Goal: Information Seeking & Learning: Check status

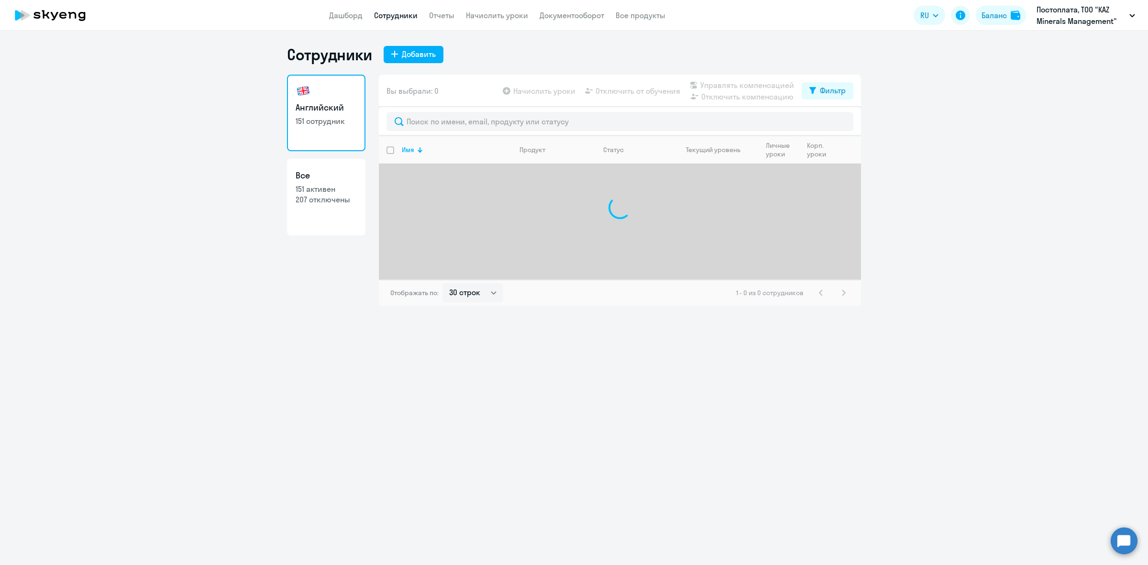
select select "30"
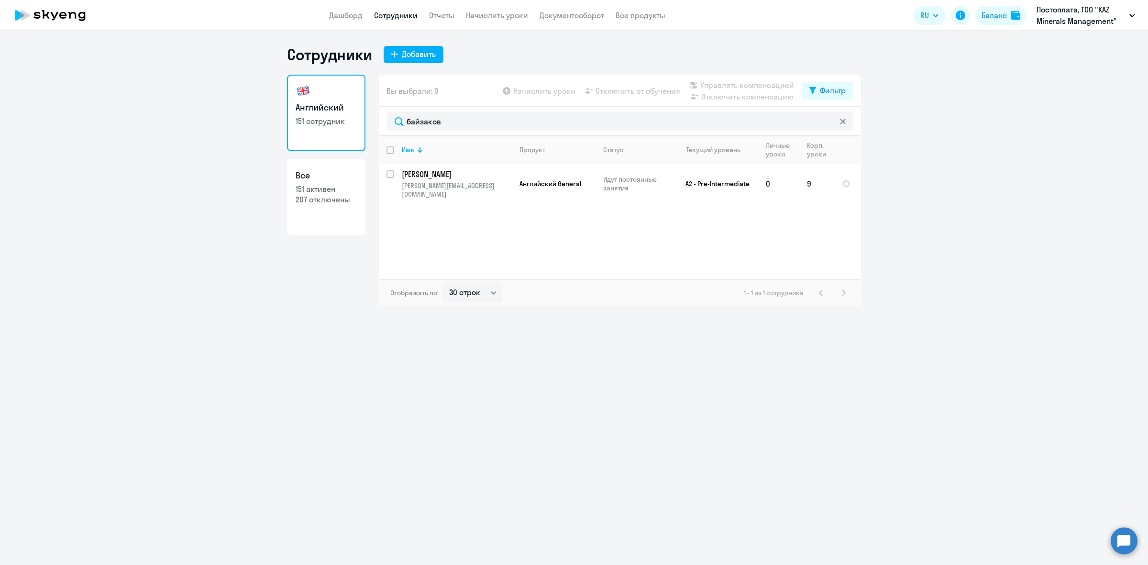
drag, startPoint x: 484, startPoint y: 121, endPoint x: 345, endPoint y: 132, distance: 138.7
click at [345, 132] on div "Английский 151 сотрудник Все 151 активен 207 отключены Вы выбрали: 0 Начислить …" at bounding box center [574, 191] width 574 height 232
type input "байзаков"
click at [341, 13] on link "Дашборд" at bounding box center [345, 16] width 33 height 10
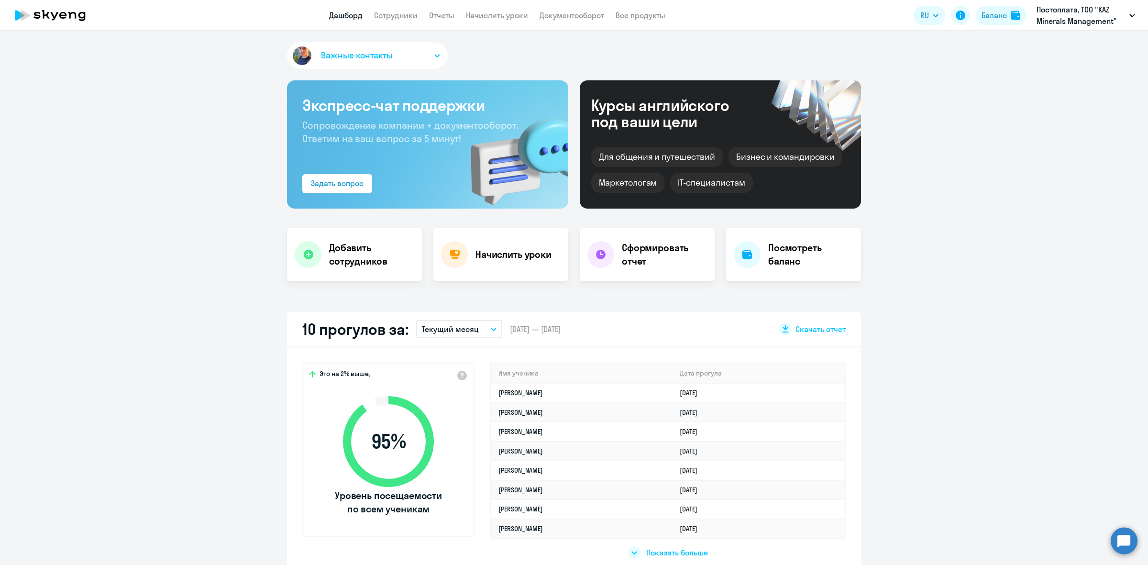
click at [491, 330] on icon "button" at bounding box center [494, 329] width 6 height 3
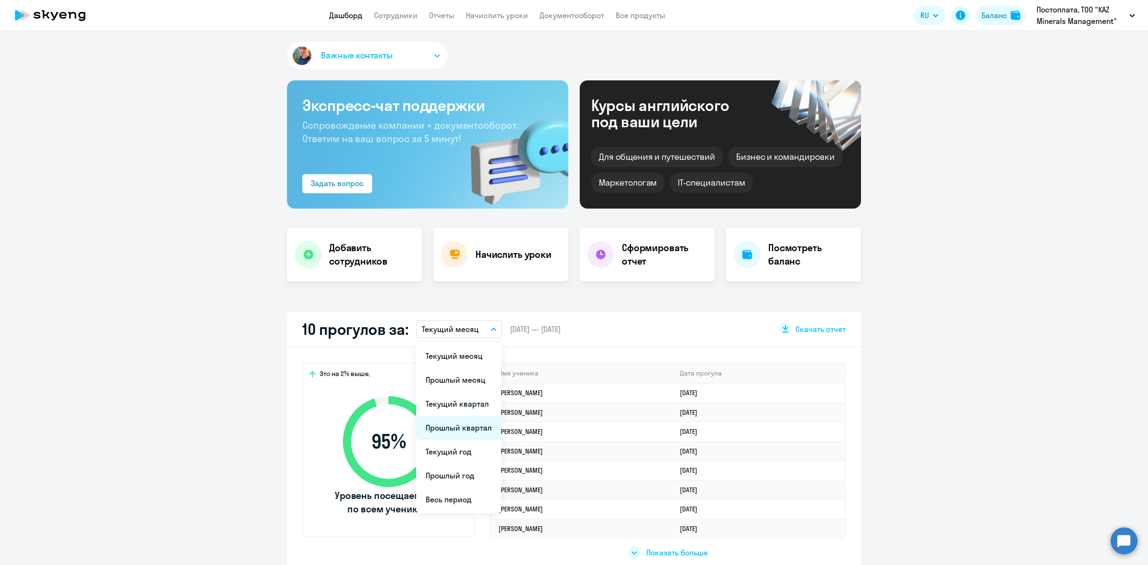
click at [473, 427] on li "Прошлый квартал" at bounding box center [458, 428] width 85 height 24
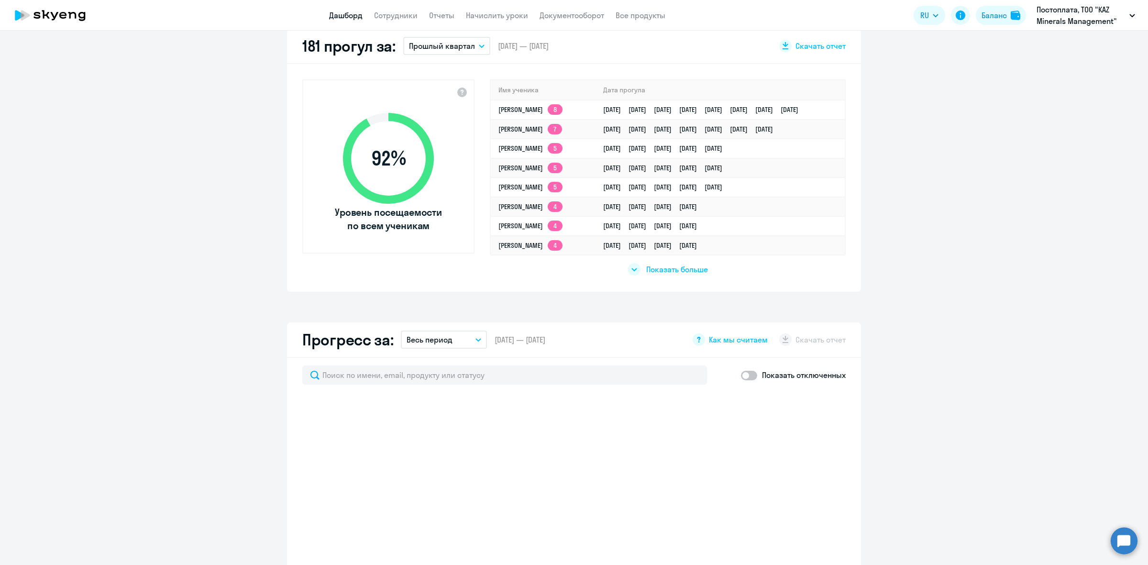
scroll to position [359, 0]
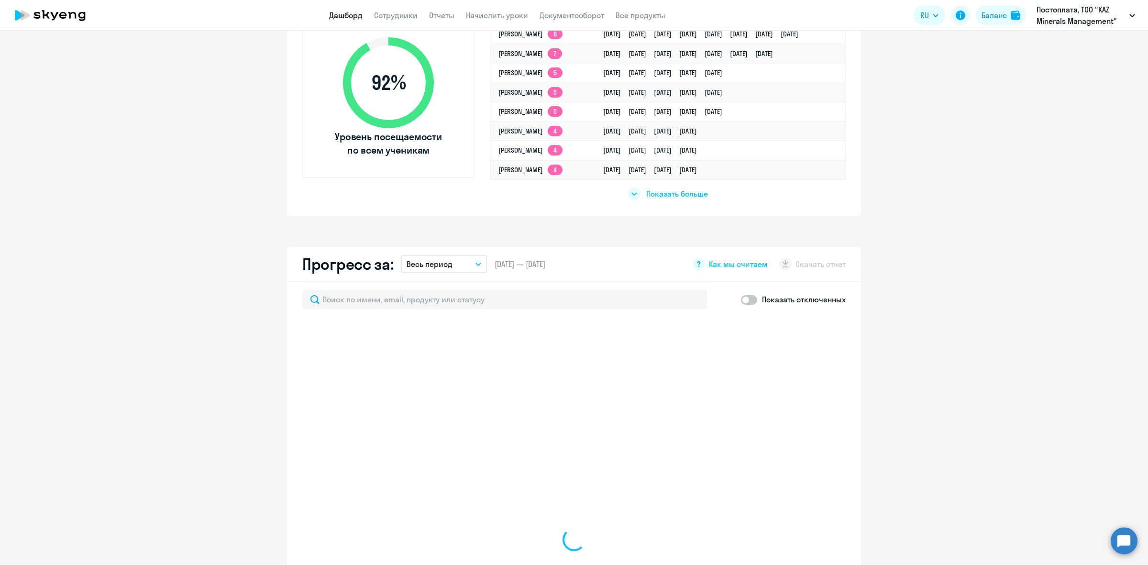
click at [674, 195] on span "Показать больше" at bounding box center [677, 193] width 62 height 11
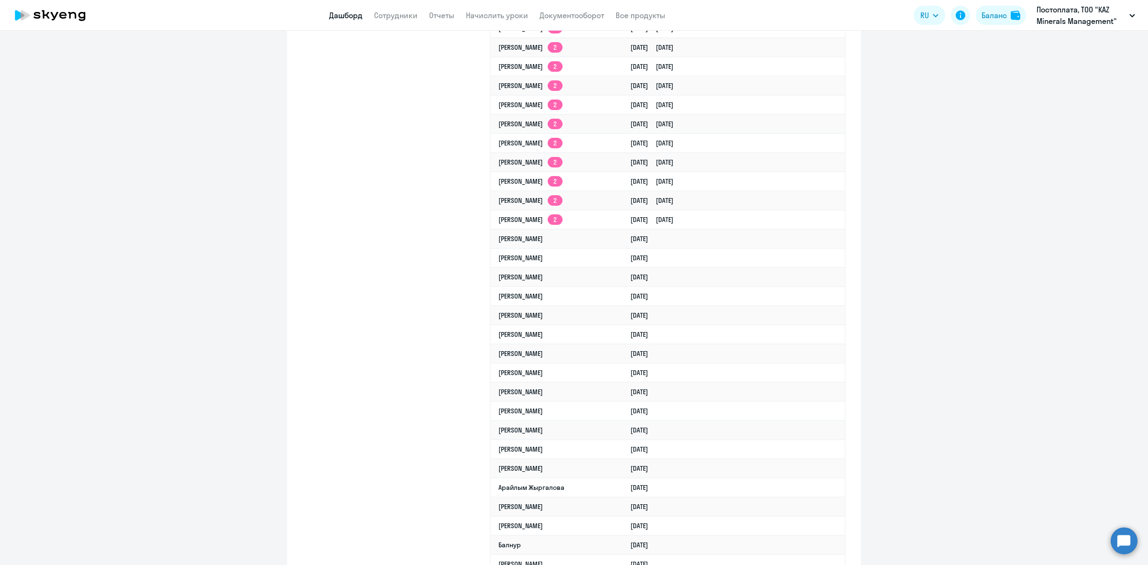
scroll to position [1076, 0]
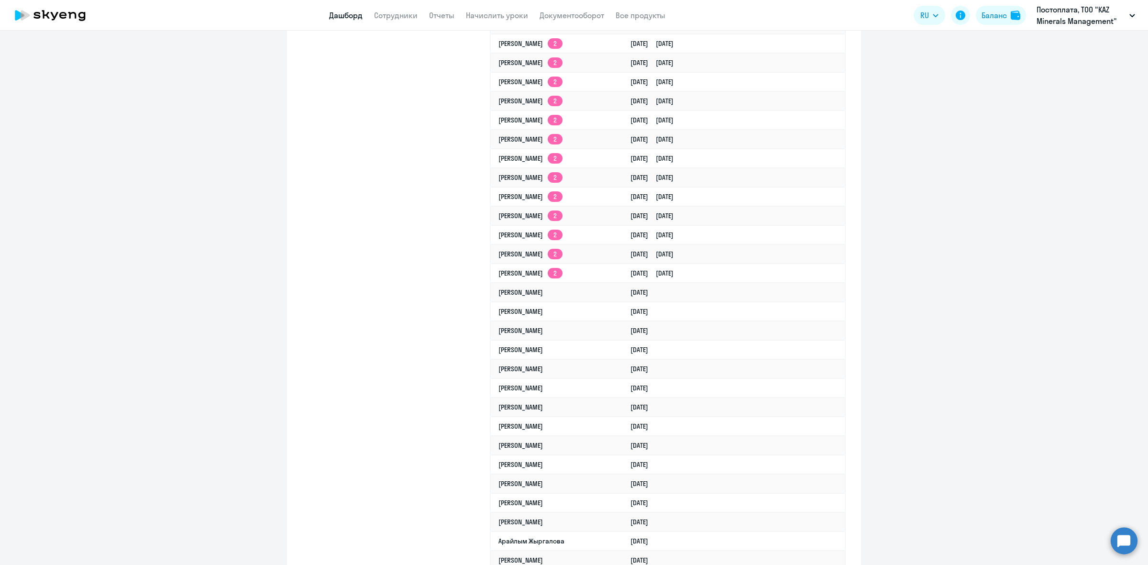
select select "30"
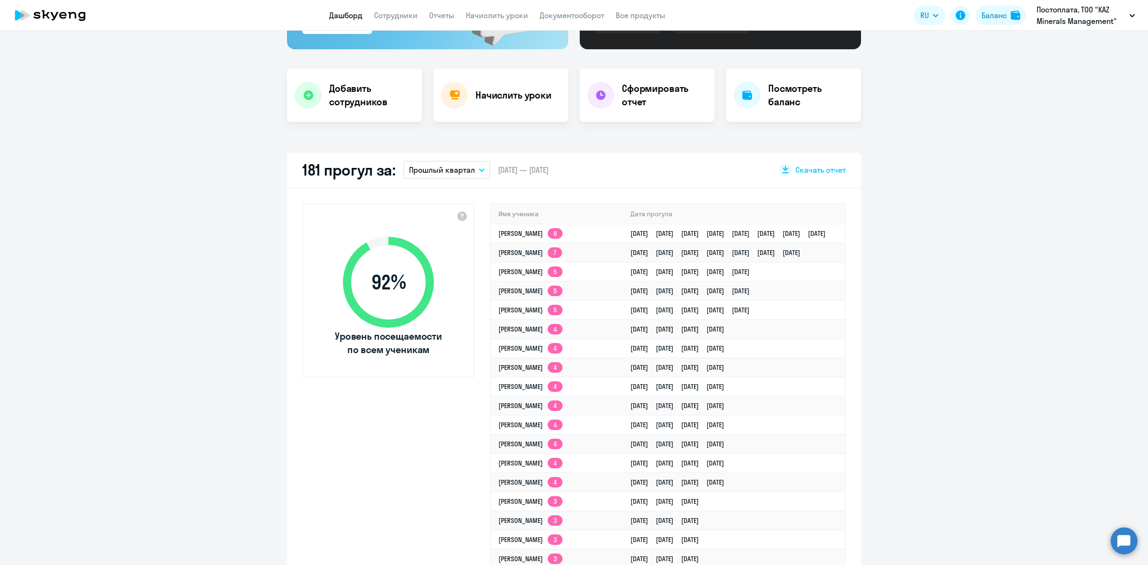
scroll to position [0, 0]
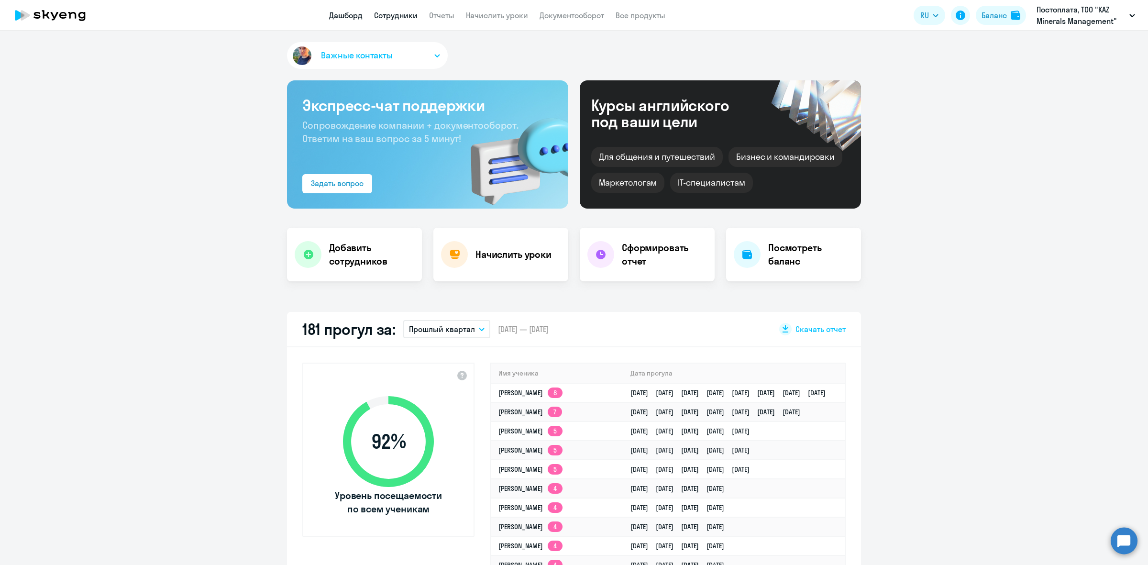
click at [403, 15] on link "Сотрудники" at bounding box center [396, 16] width 44 height 10
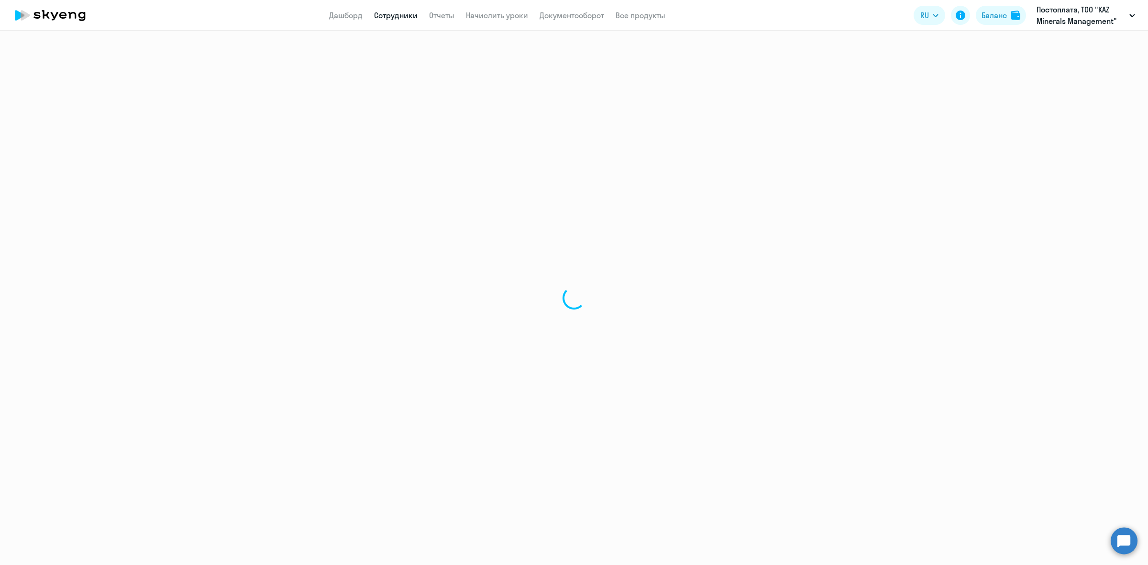
select select "30"
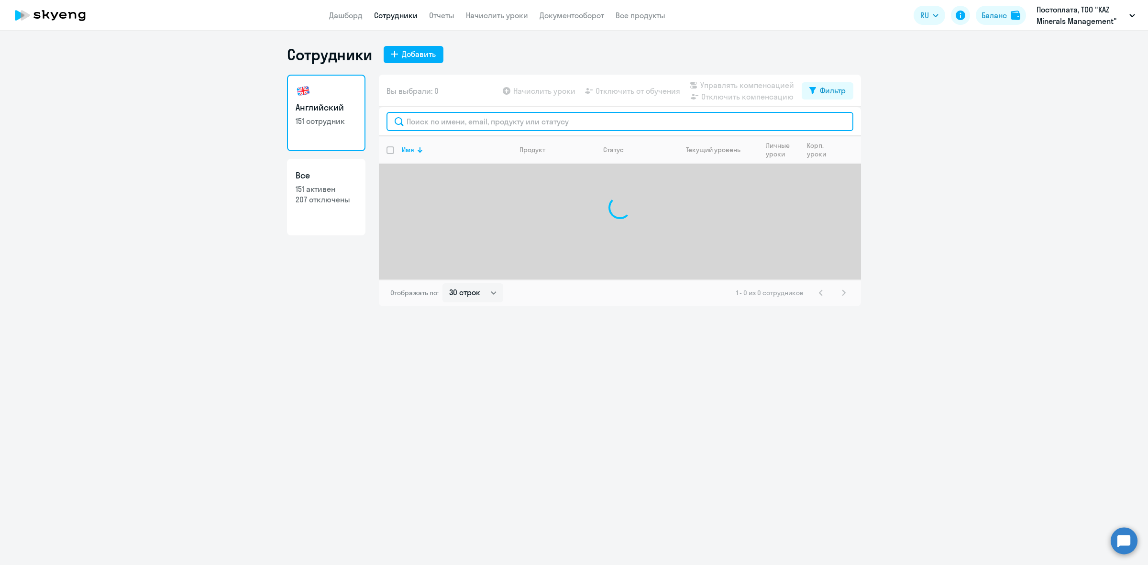
click at [514, 122] on input "text" at bounding box center [620, 121] width 467 height 19
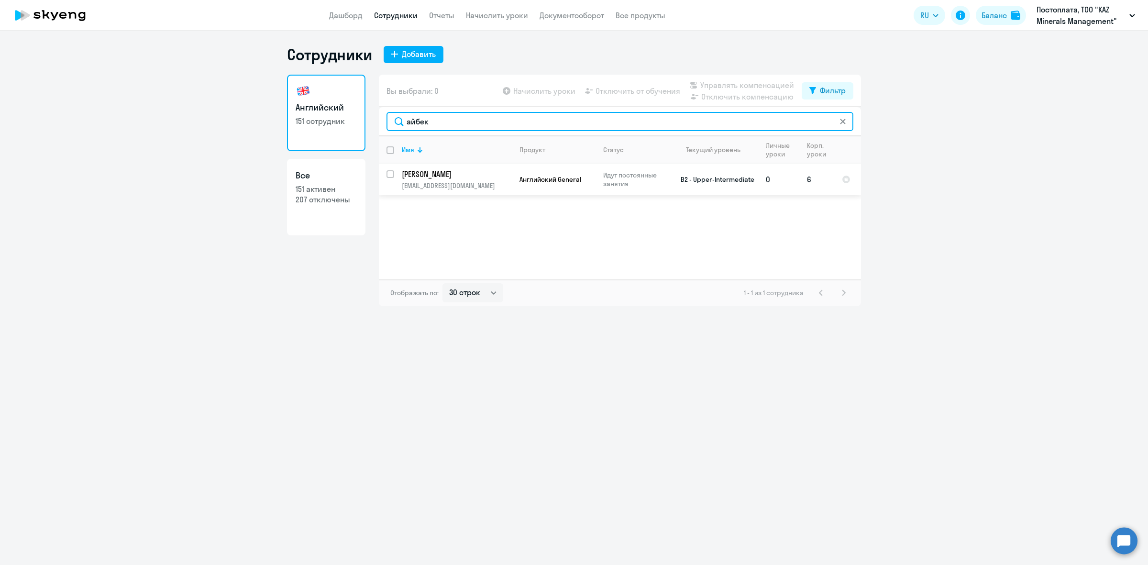
type input "айбек"
click at [395, 177] on td "[PERSON_NAME] [PERSON_NAME][EMAIL_ADDRESS][DOMAIN_NAME]" at bounding box center [453, 180] width 118 height 32
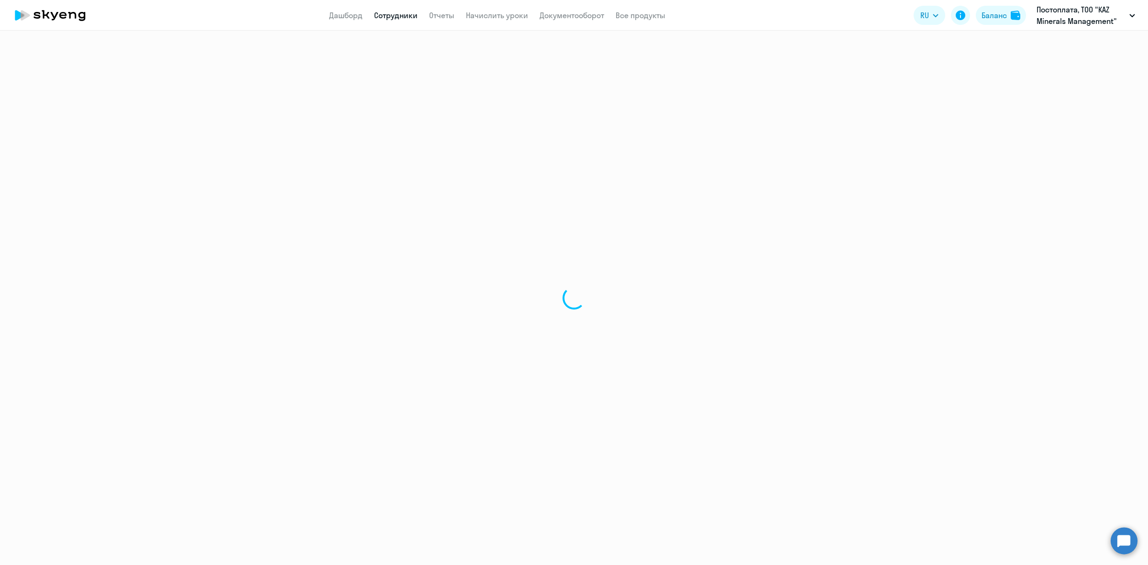
select select "english"
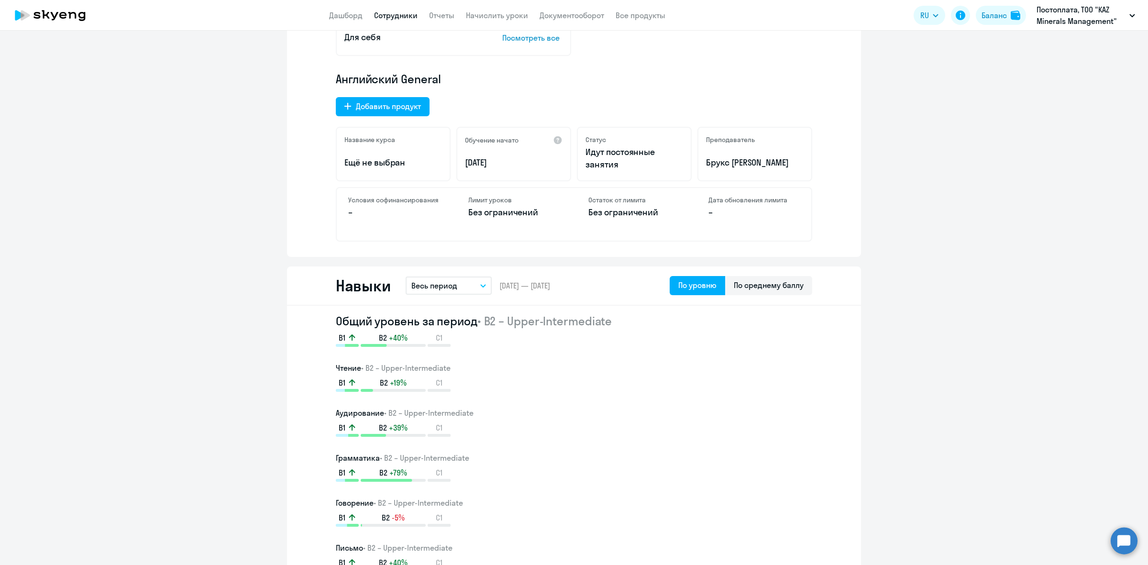
scroll to position [299, 0]
click at [465, 283] on button "Весь период" at bounding box center [449, 285] width 86 height 18
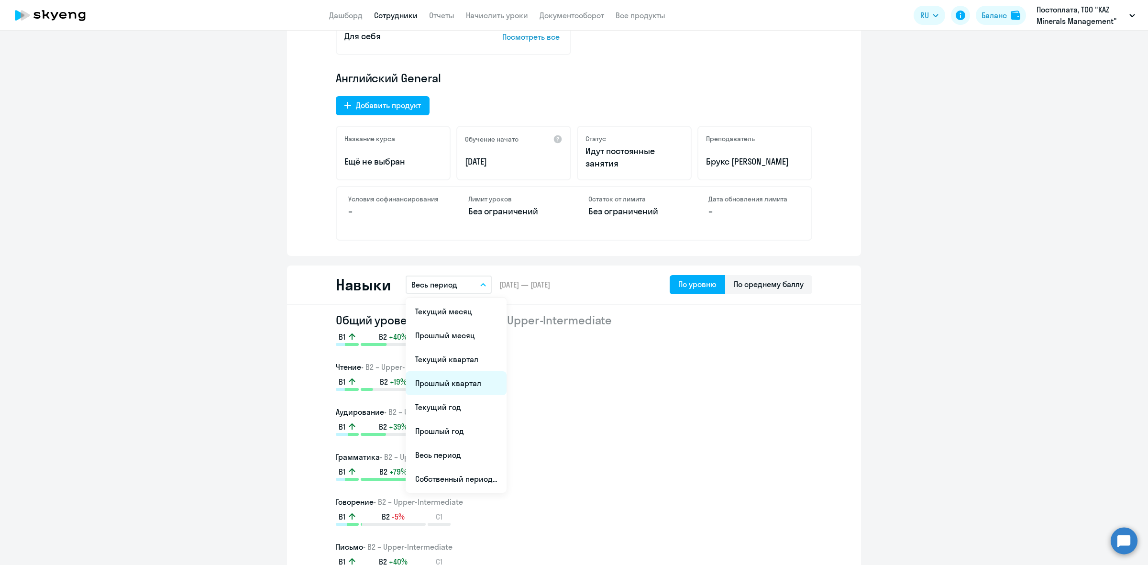
click at [467, 375] on li "Прошлый квартал" at bounding box center [456, 383] width 101 height 24
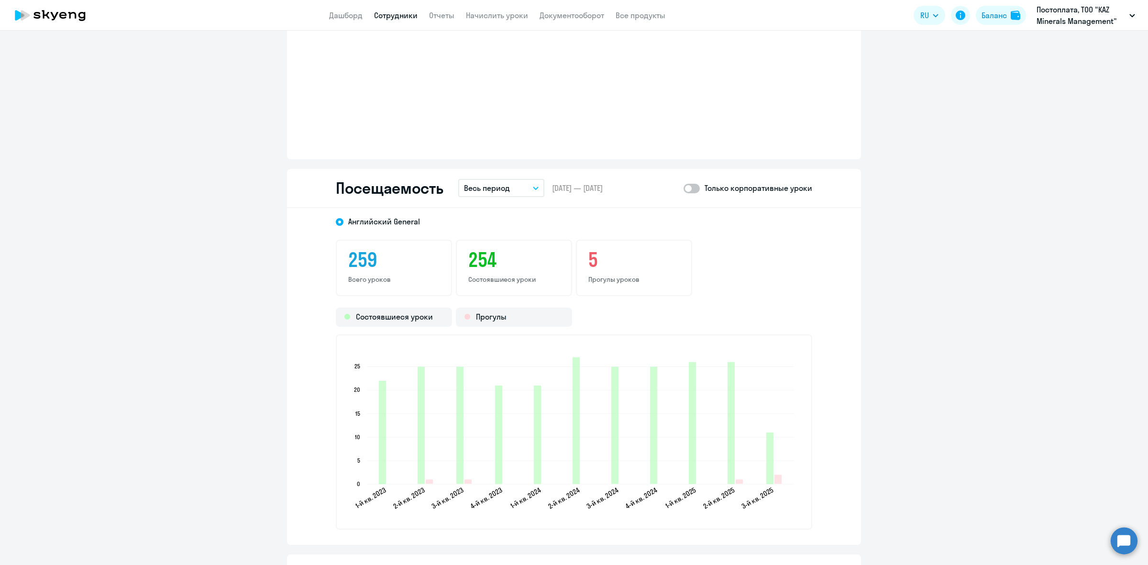
scroll to position [1136, 0]
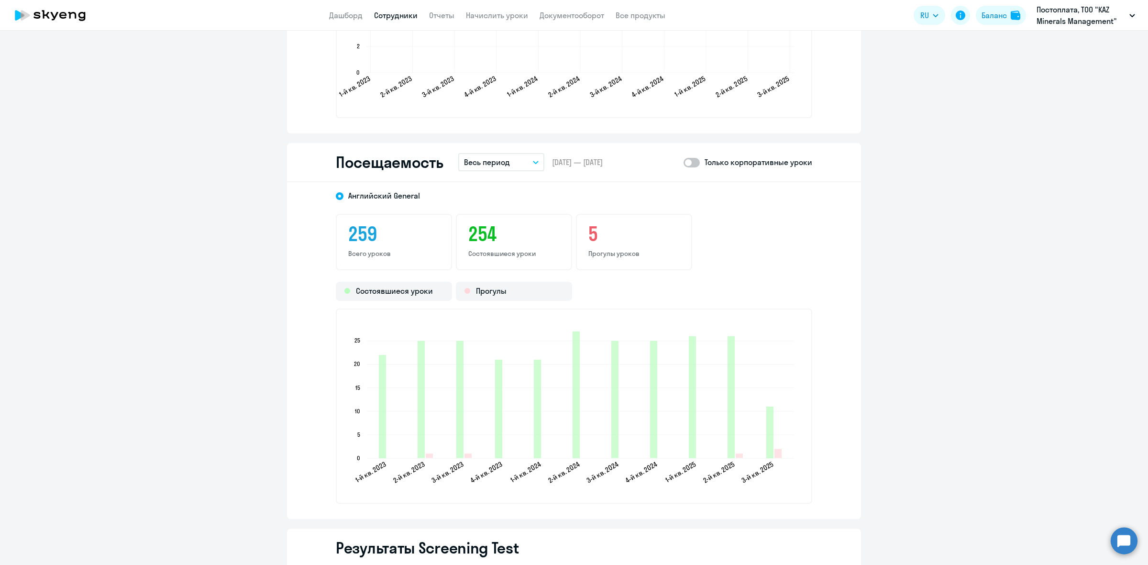
click at [517, 161] on button "Весь период" at bounding box center [501, 162] width 86 height 18
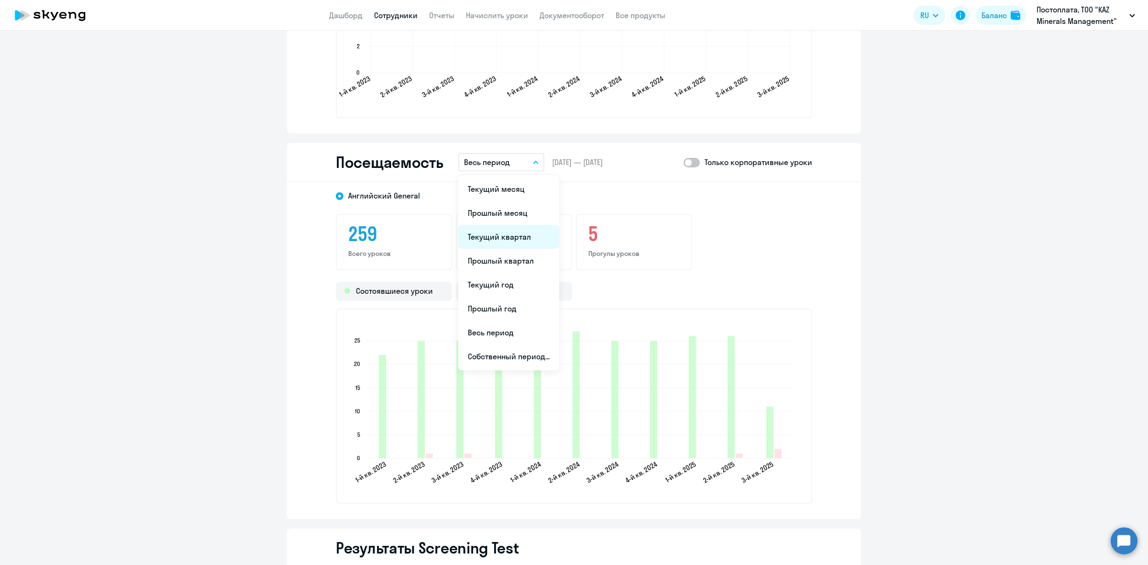
drag, startPoint x: 508, startPoint y: 234, endPoint x: 508, endPoint y: 239, distance: 4.8
click at [508, 239] on li "Текущий квартал" at bounding box center [508, 237] width 101 height 24
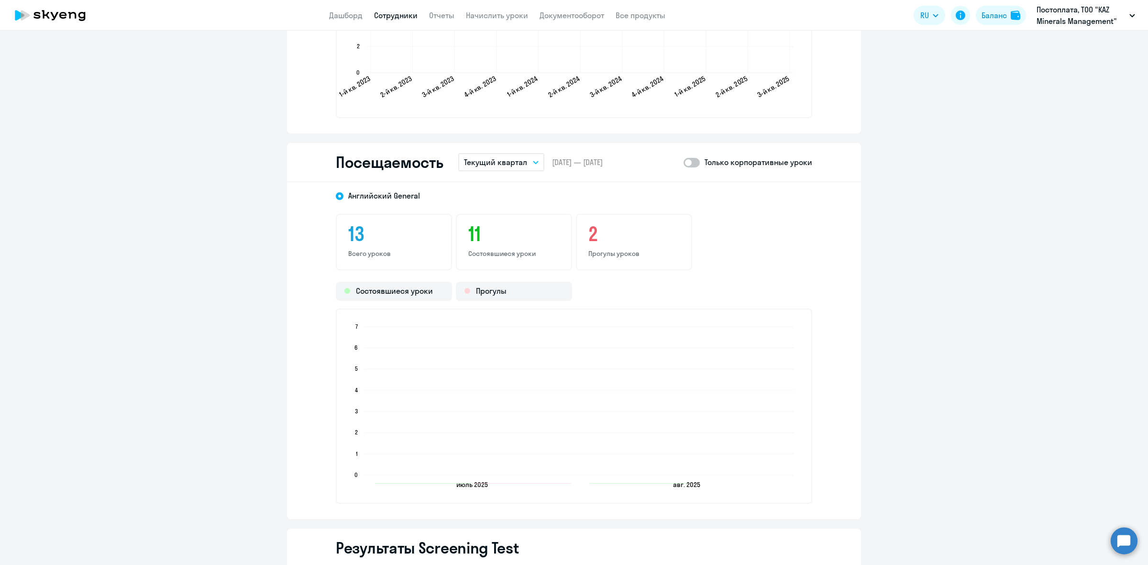
click at [508, 239] on h3 "11" at bounding box center [513, 233] width 91 height 23
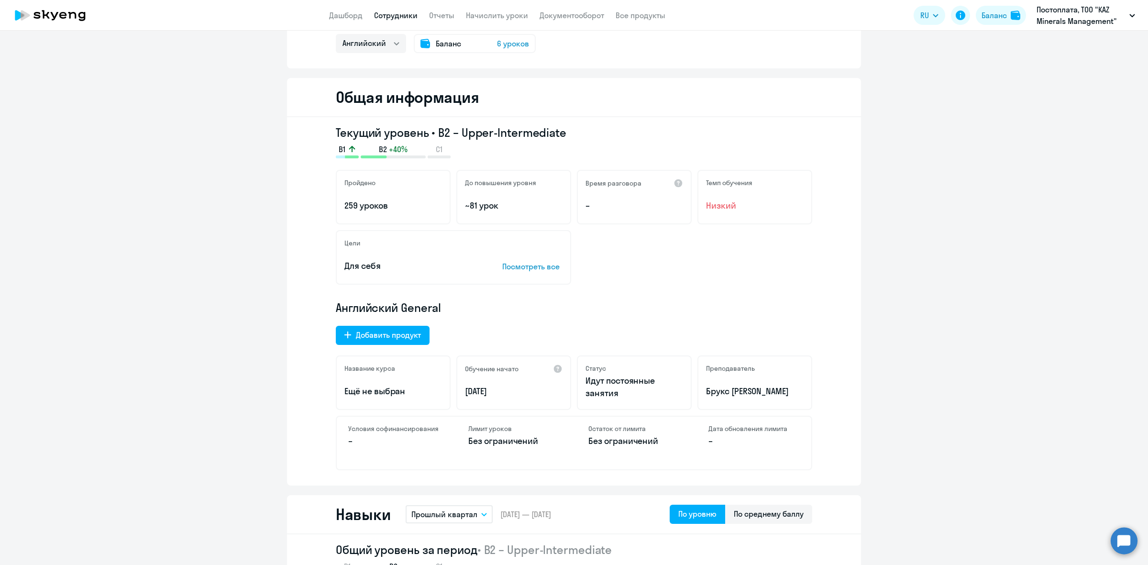
scroll to position [0, 0]
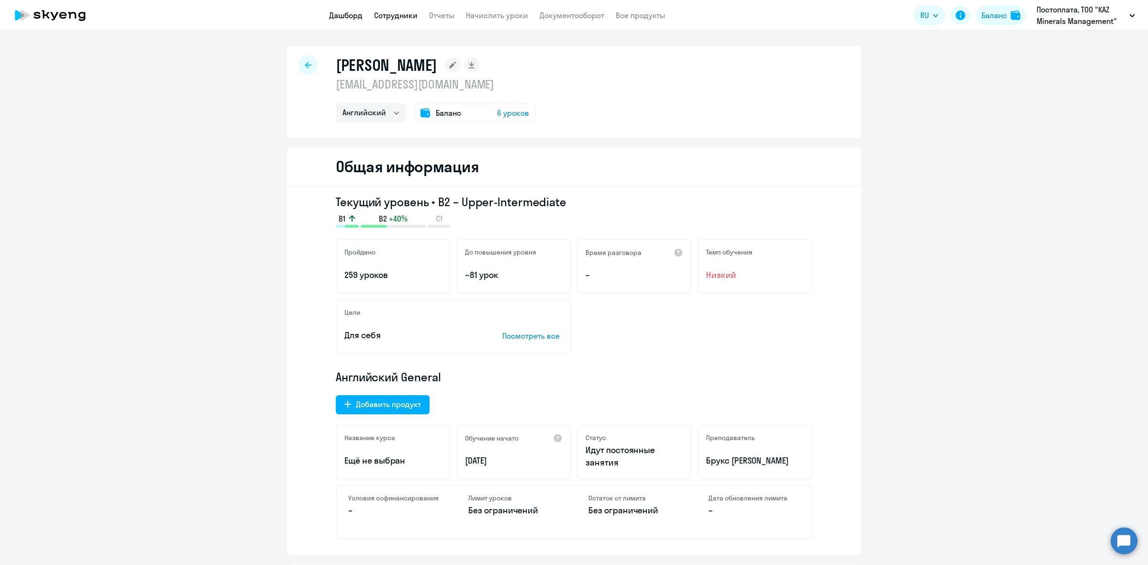
click at [339, 12] on link "Дашборд" at bounding box center [345, 16] width 33 height 10
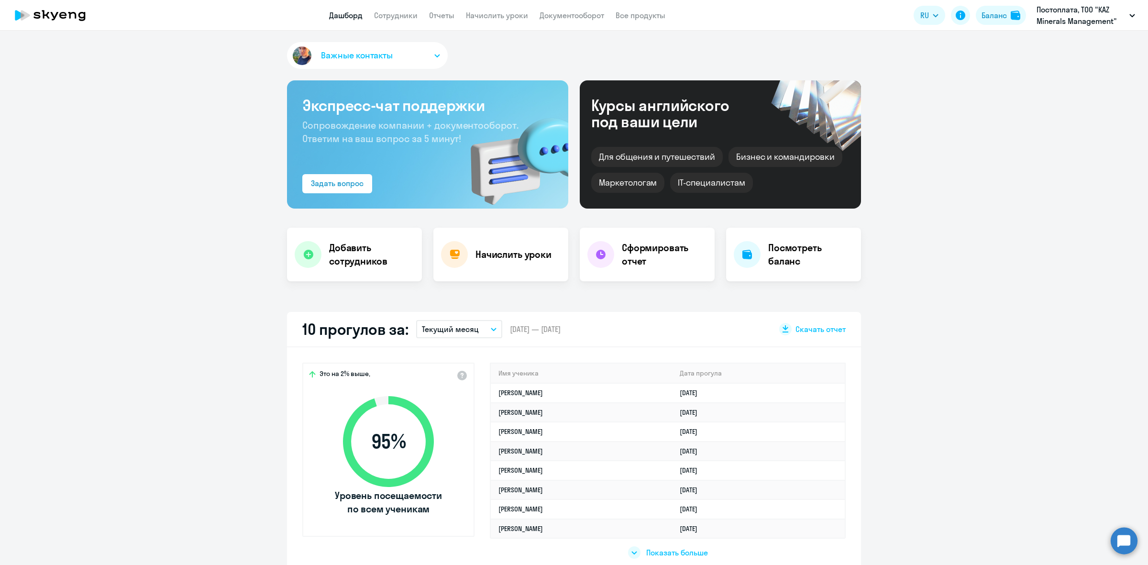
click at [469, 319] on div "10 прогулов за: Текущий месяц – [DATE] — [DATE] Скачать отчет" at bounding box center [574, 329] width 574 height 35
click at [464, 332] on p "Текущий месяц" at bounding box center [450, 328] width 57 height 11
click at [460, 408] on li "Текущий квартал" at bounding box center [458, 404] width 85 height 24
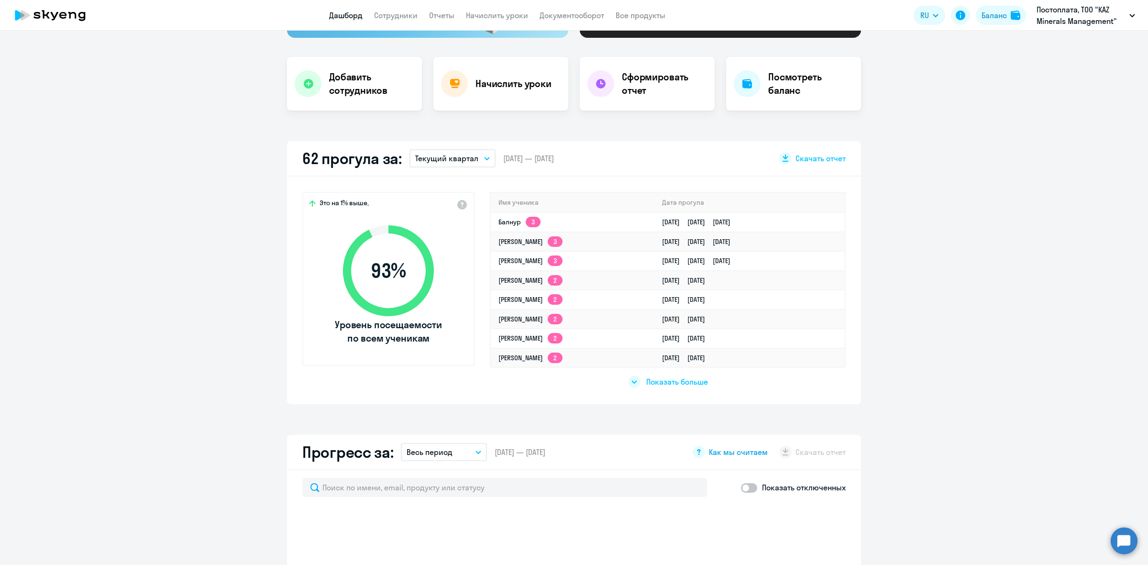
scroll to position [239, 0]
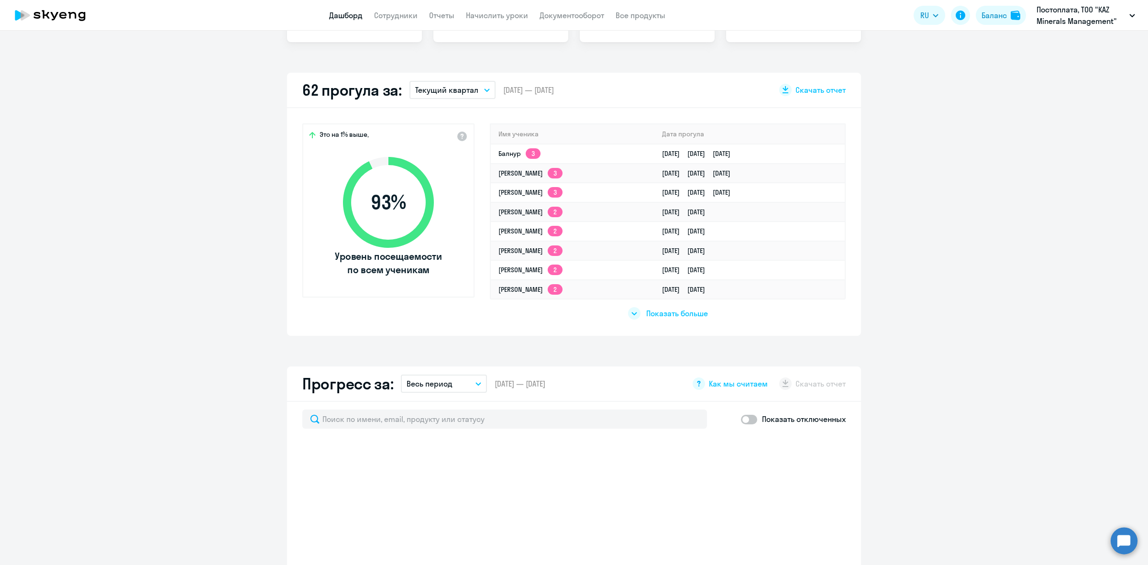
click at [678, 316] on span "Показать больше" at bounding box center [677, 313] width 62 height 11
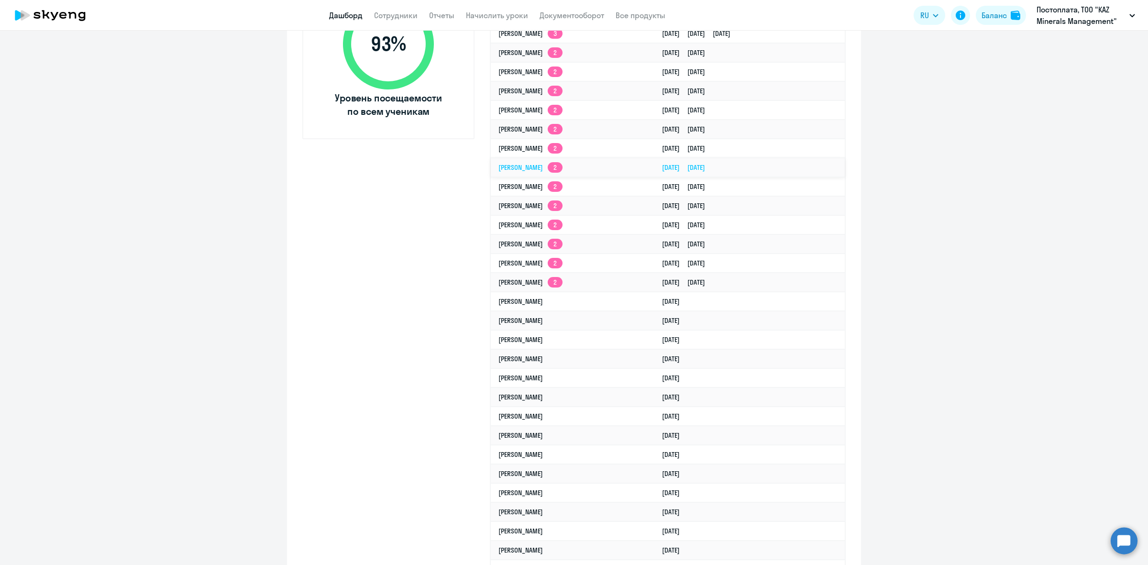
scroll to position [478, 0]
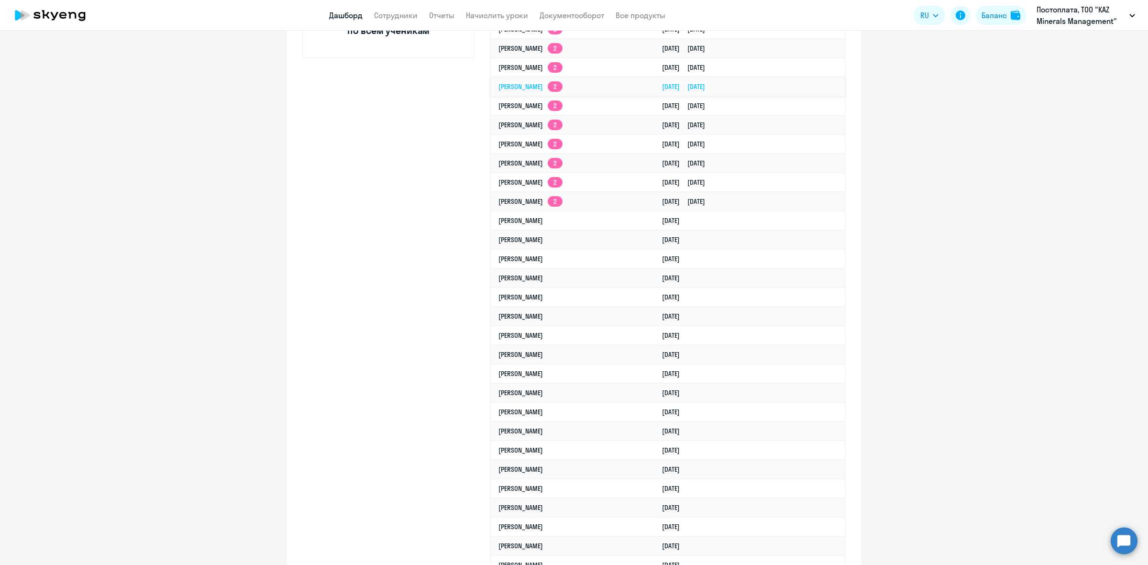
select select "30"
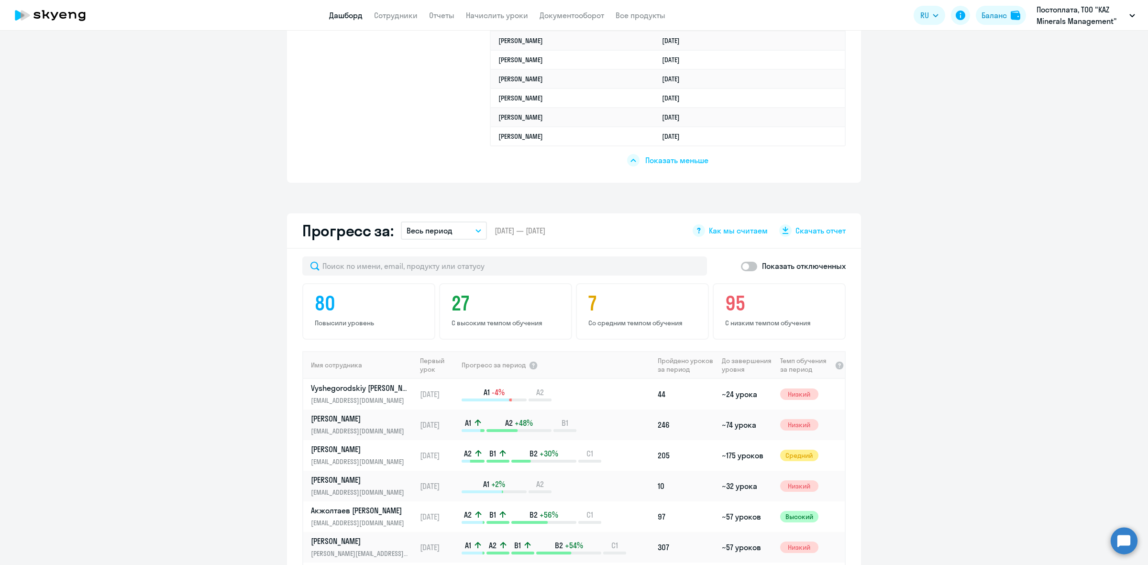
scroll to position [1076, 0]
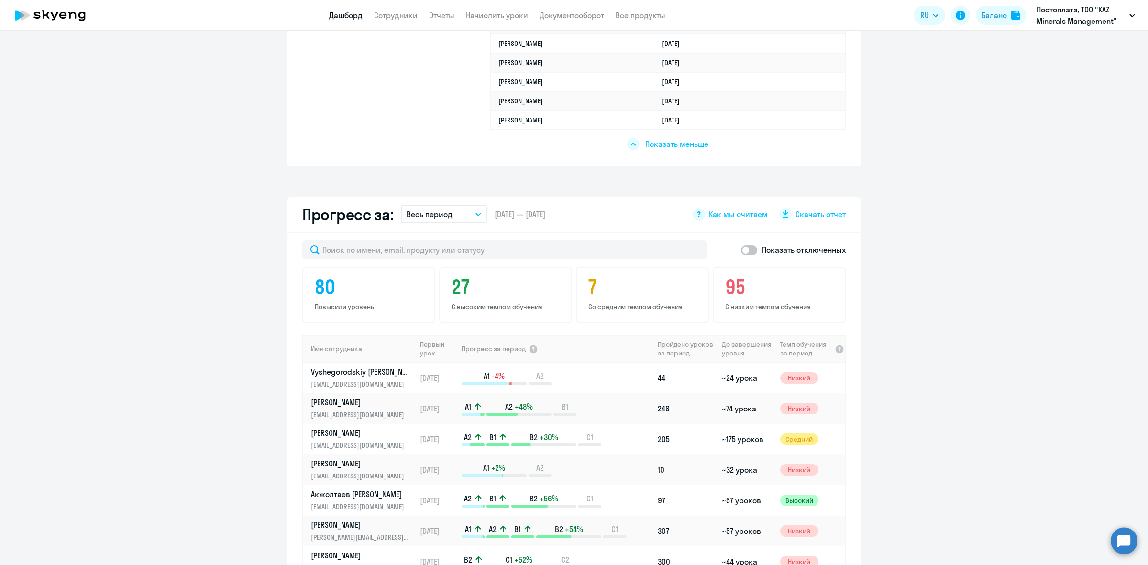
click at [663, 139] on span "Показать меньше" at bounding box center [676, 144] width 63 height 11
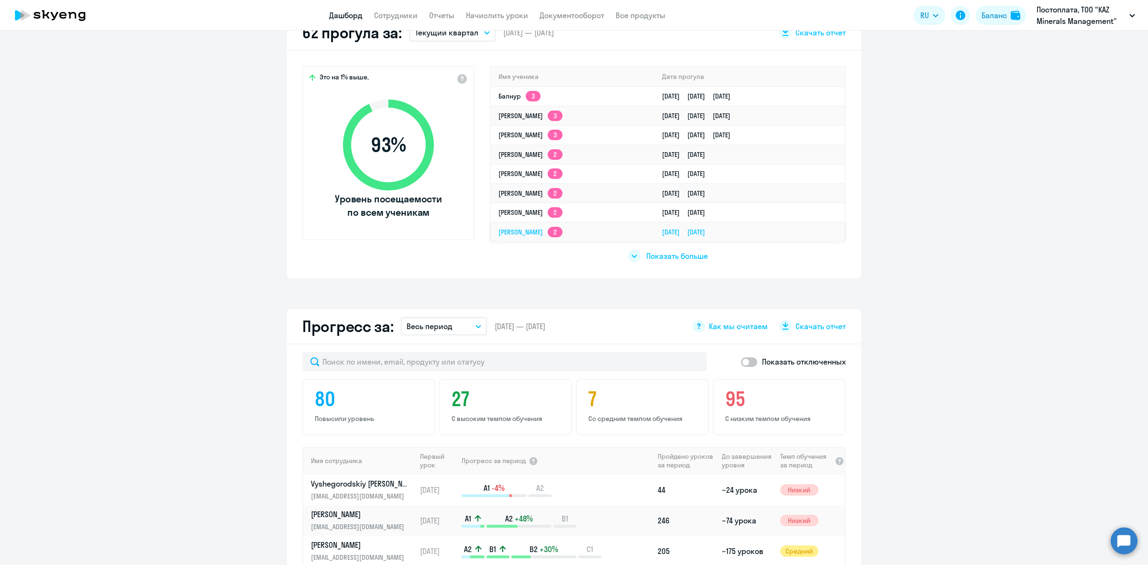
scroll to position [295, 0]
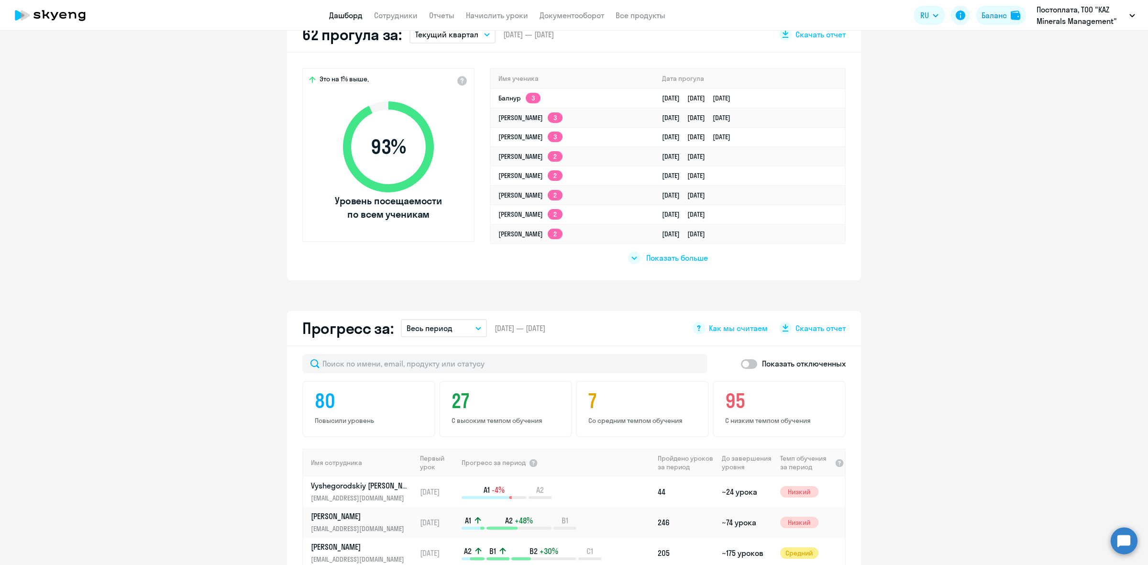
click at [668, 253] on span "Показать больше" at bounding box center [677, 258] width 62 height 11
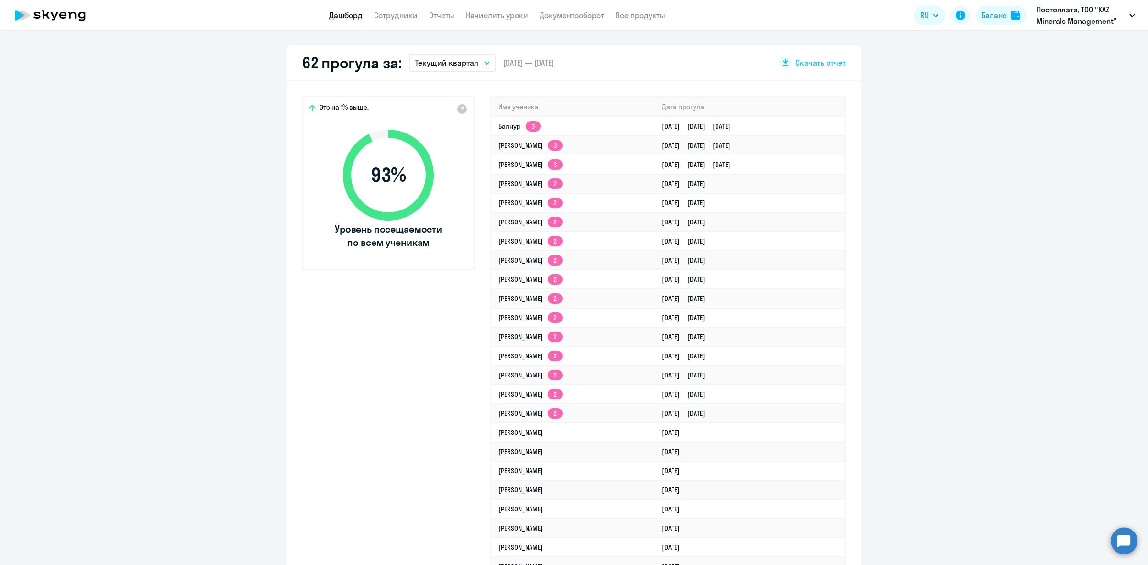
scroll to position [56, 0]
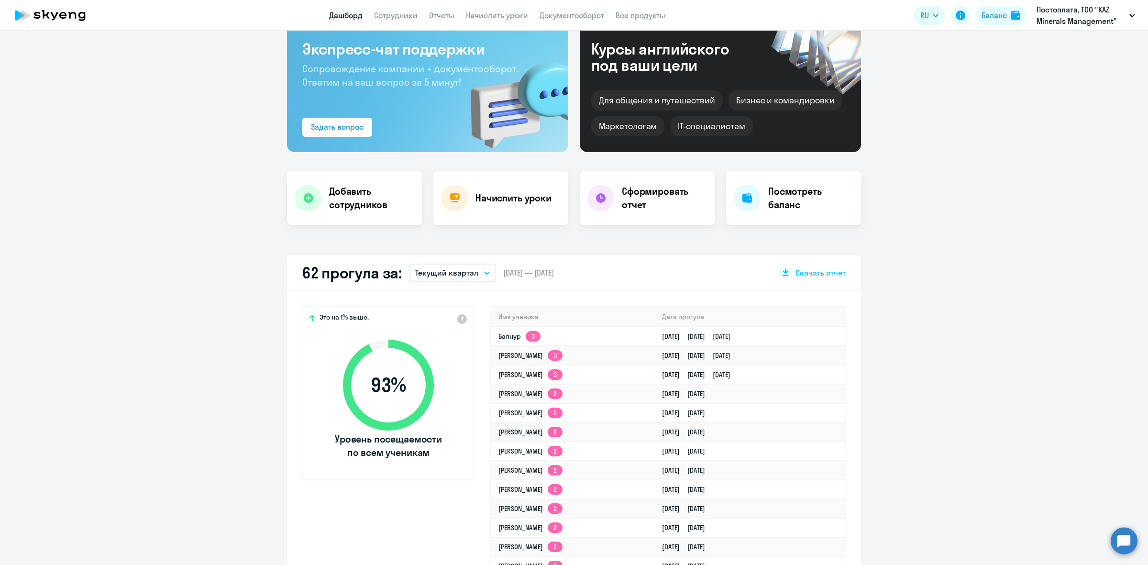
click at [463, 274] on p "Текущий квартал" at bounding box center [446, 272] width 63 height 11
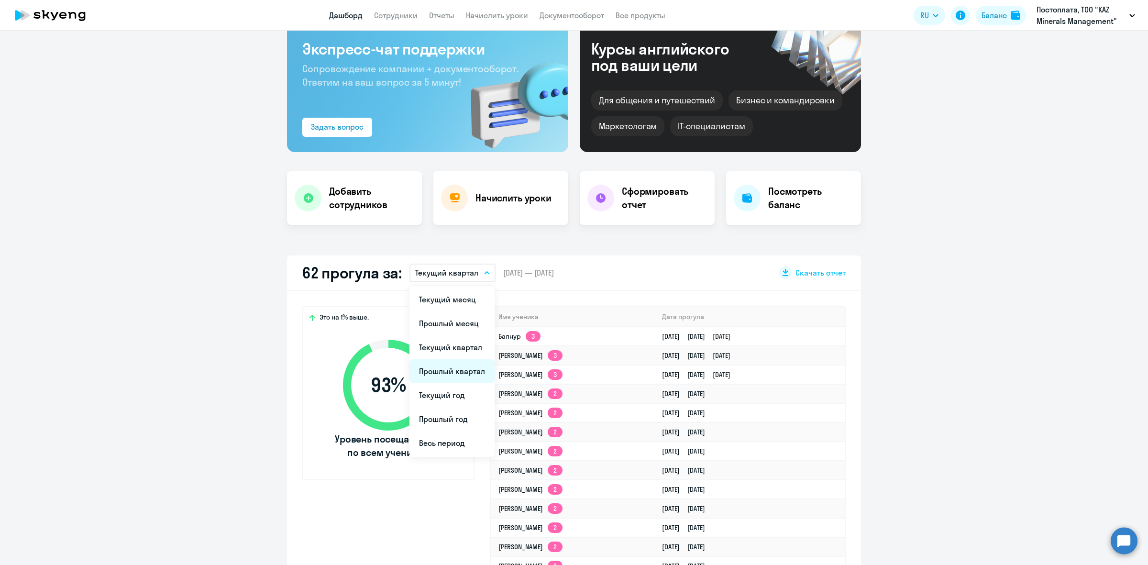
click at [457, 366] on li "Прошлый квартал" at bounding box center [451, 371] width 85 height 24
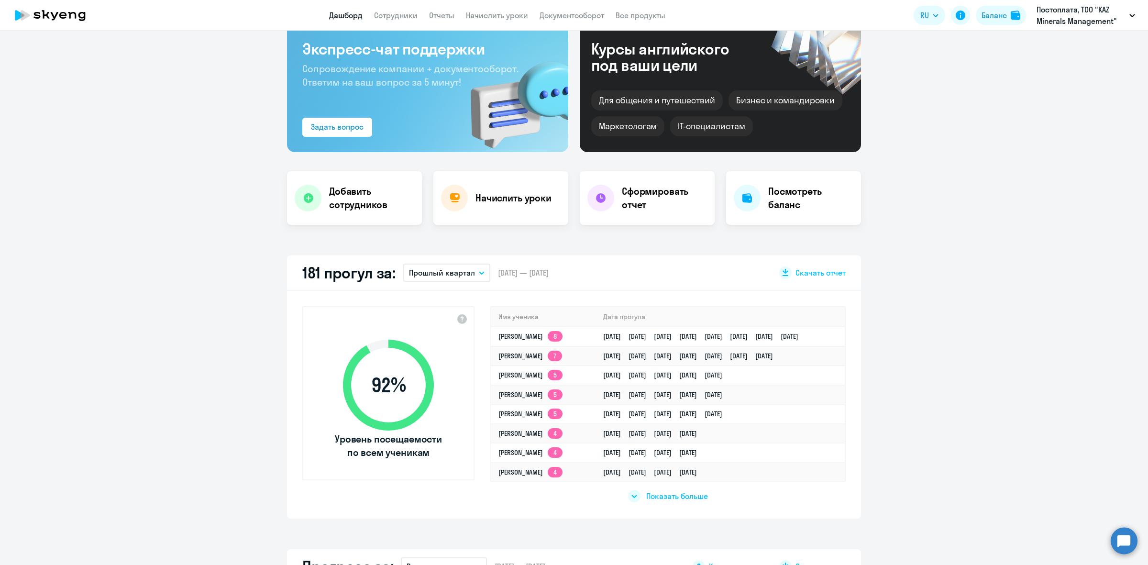
click at [659, 499] on span "Показать больше" at bounding box center [677, 496] width 62 height 11
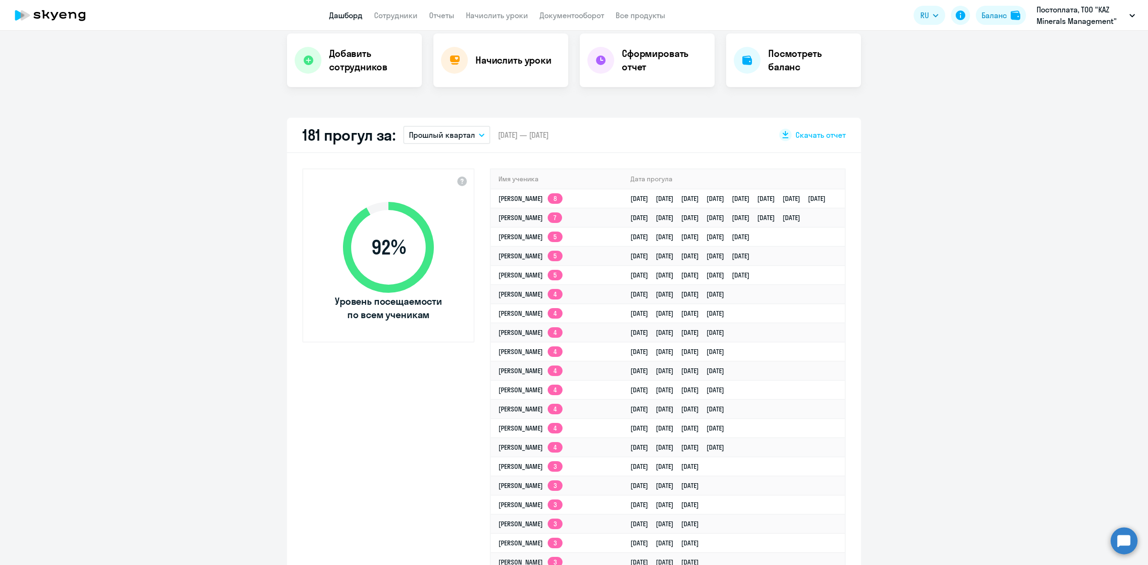
scroll to position [0, 0]
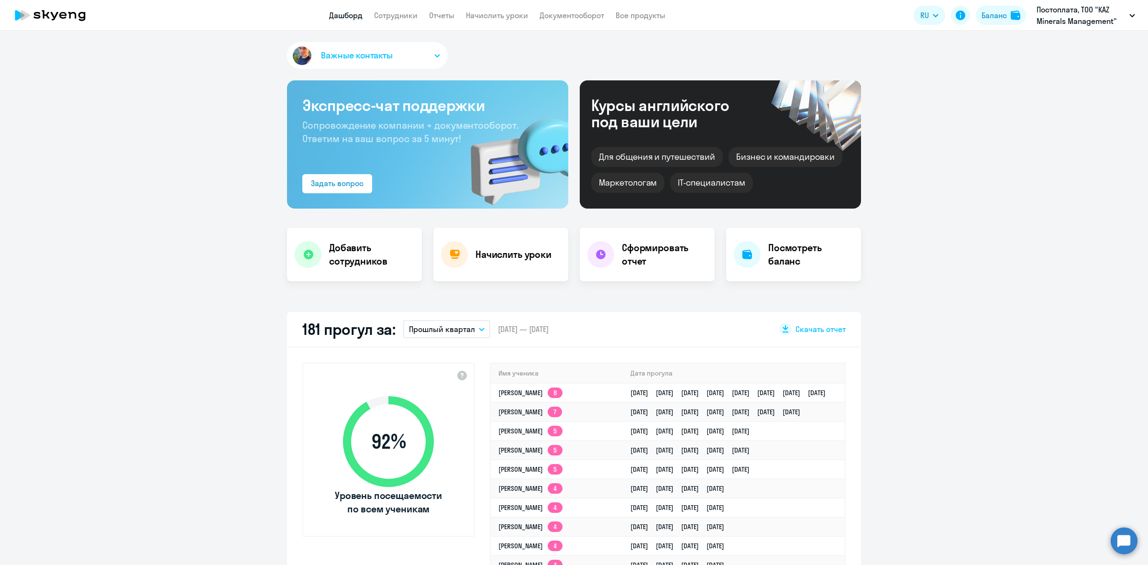
click at [895, 294] on div "Важные контакты Экспресс-чат поддержки Сопровождение компании + документооборот…" at bounding box center [574, 298] width 1148 height 534
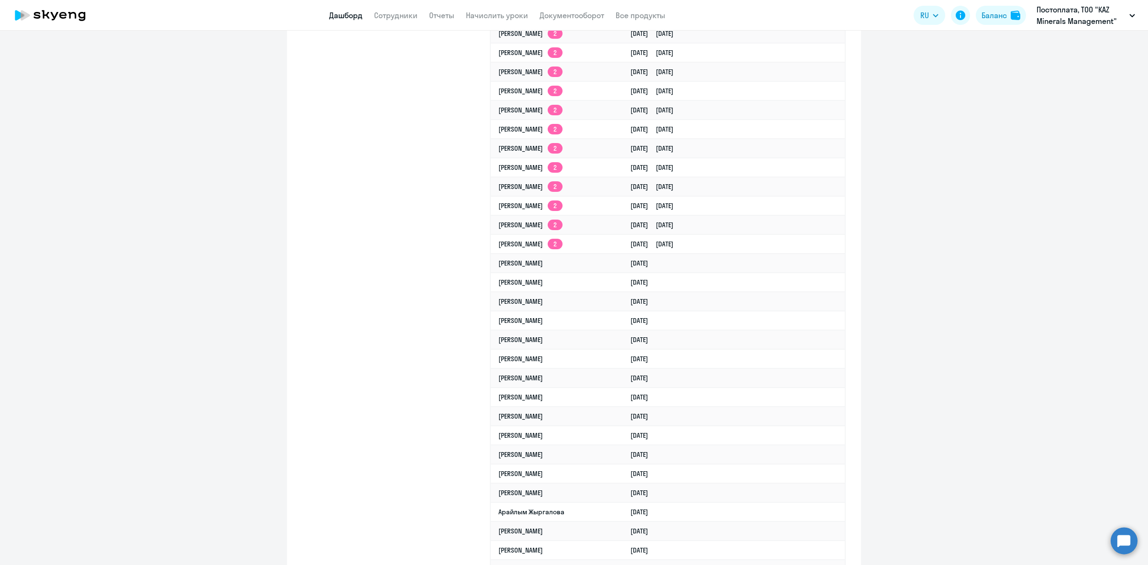
scroll to position [552, 0]
